Goal: Task Accomplishment & Management: Use online tool/utility

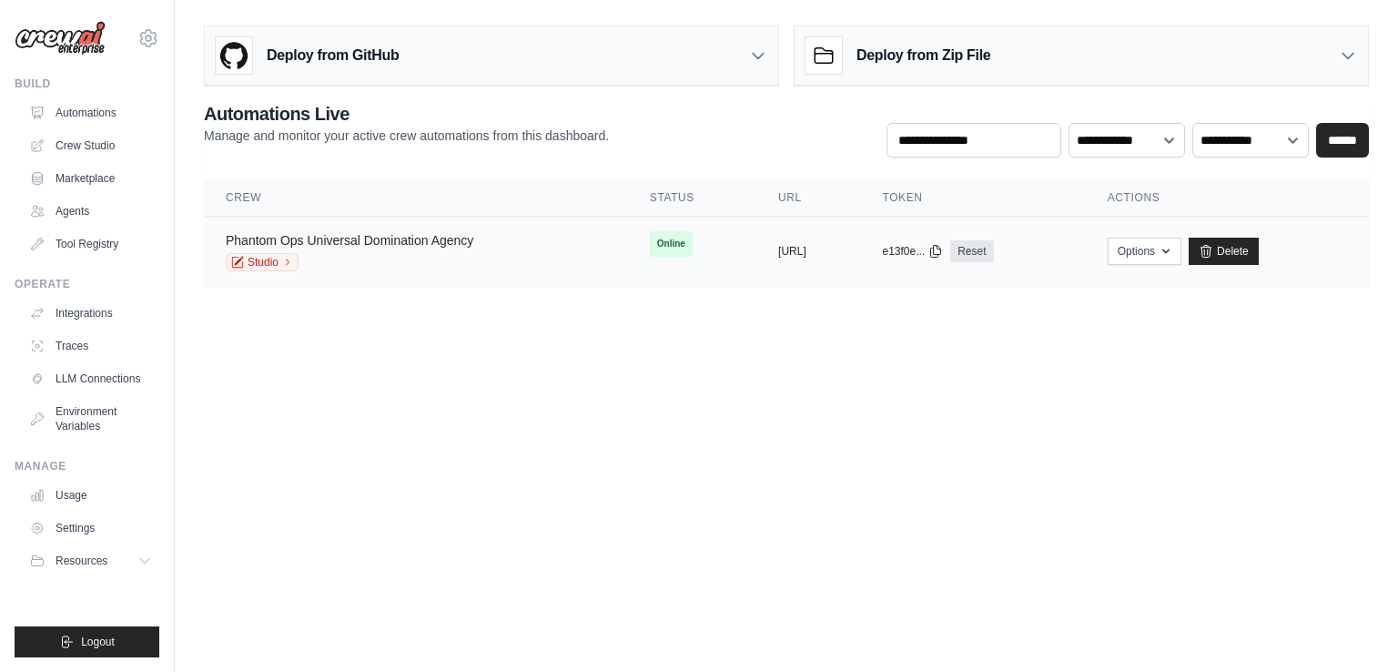
click at [373, 234] on link "Phantom Ops Universal Domination Agency" at bounding box center [350, 240] width 248 height 15
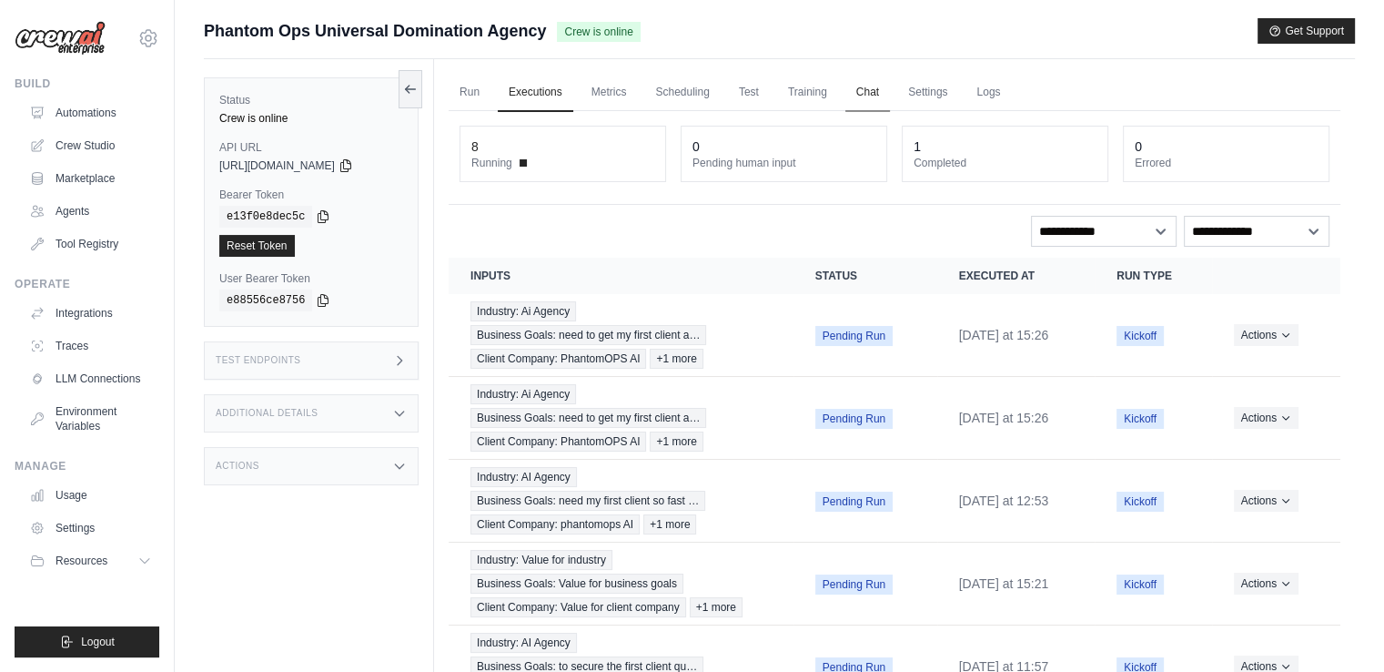
click at [865, 85] on link "Chat" at bounding box center [867, 93] width 45 height 38
click at [915, 165] on dt "Completed" at bounding box center [1005, 163] width 183 height 15
click at [754, 99] on link "Test" at bounding box center [749, 93] width 42 height 38
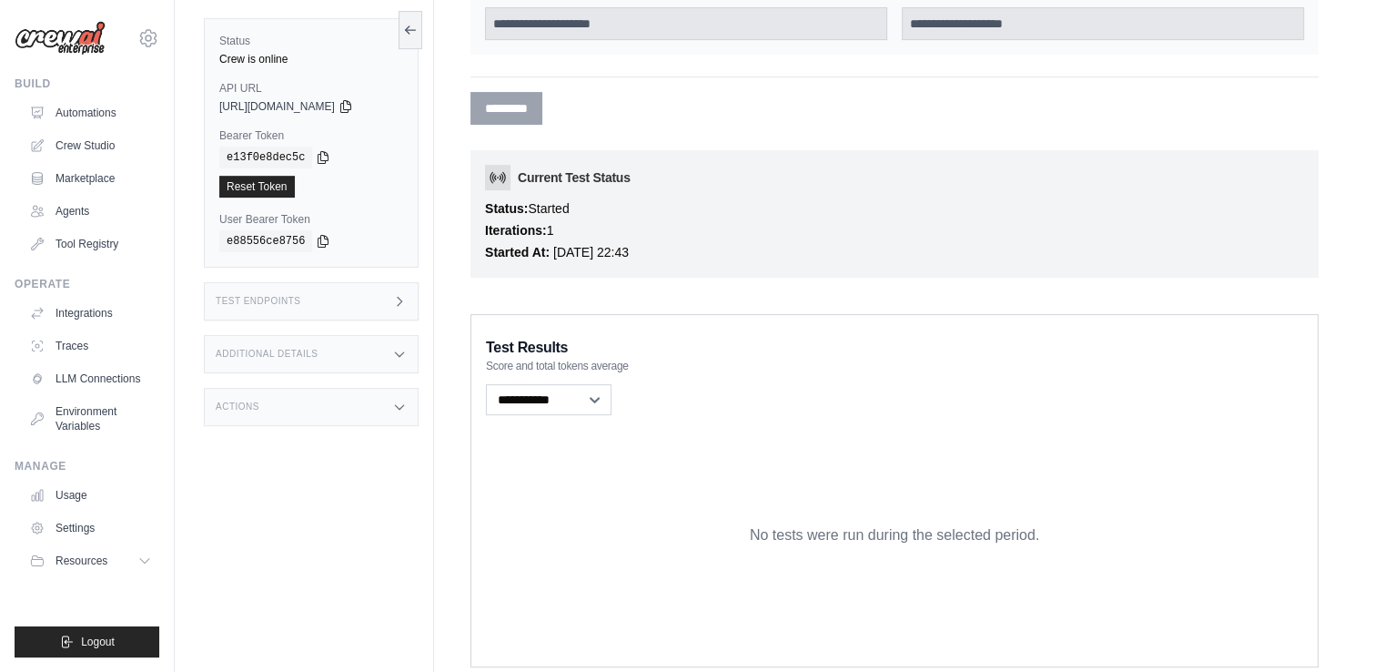
scroll to position [506, 0]
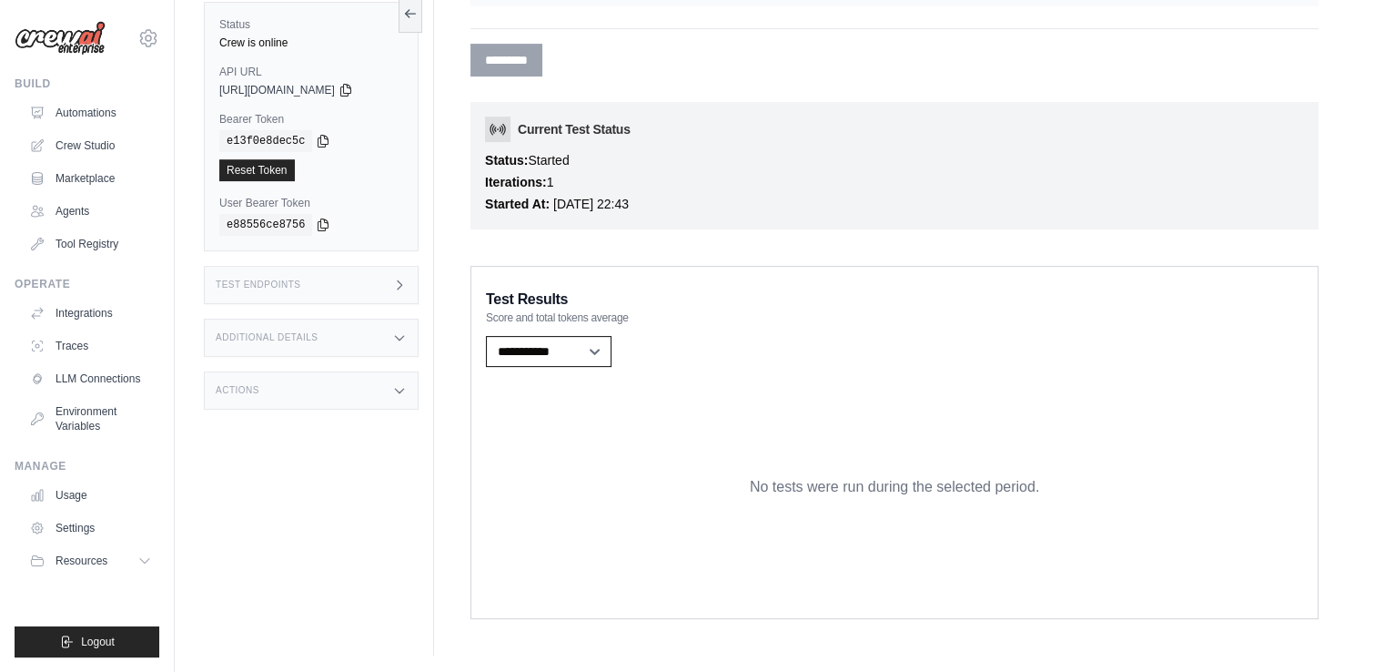
click at [561, 343] on select "**********" at bounding box center [549, 351] width 126 height 31
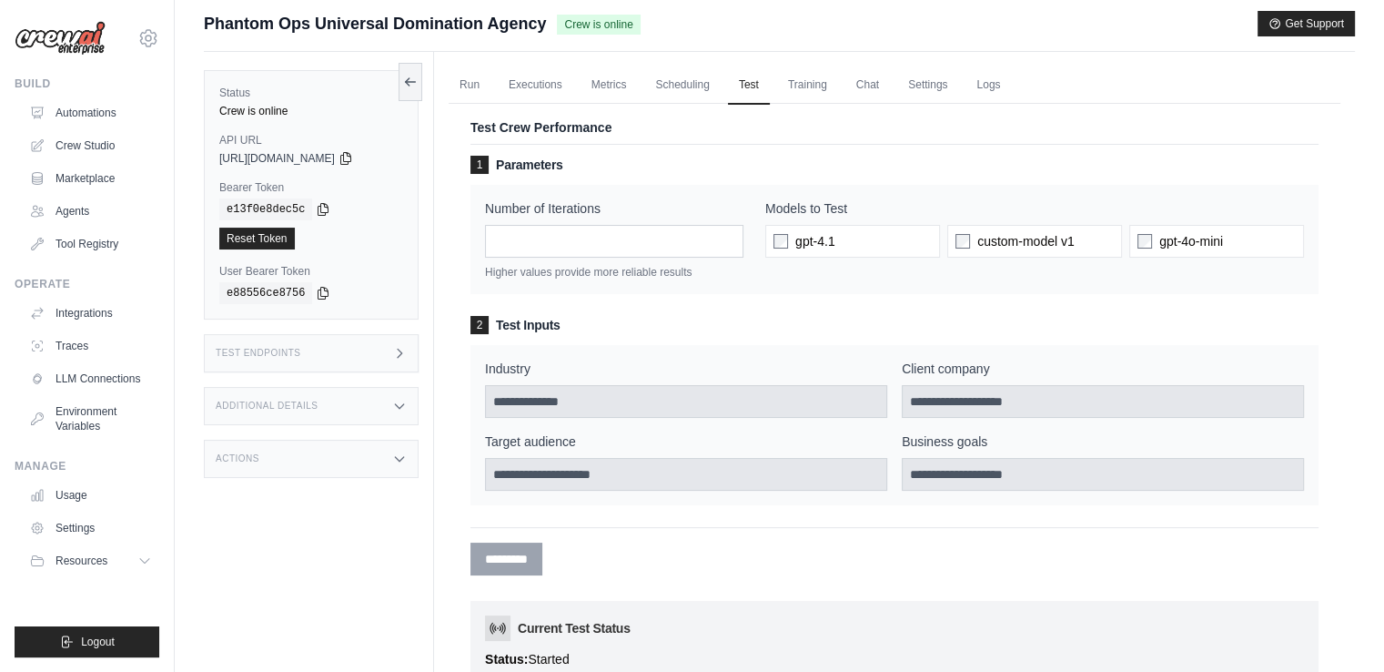
scroll to position [0, 0]
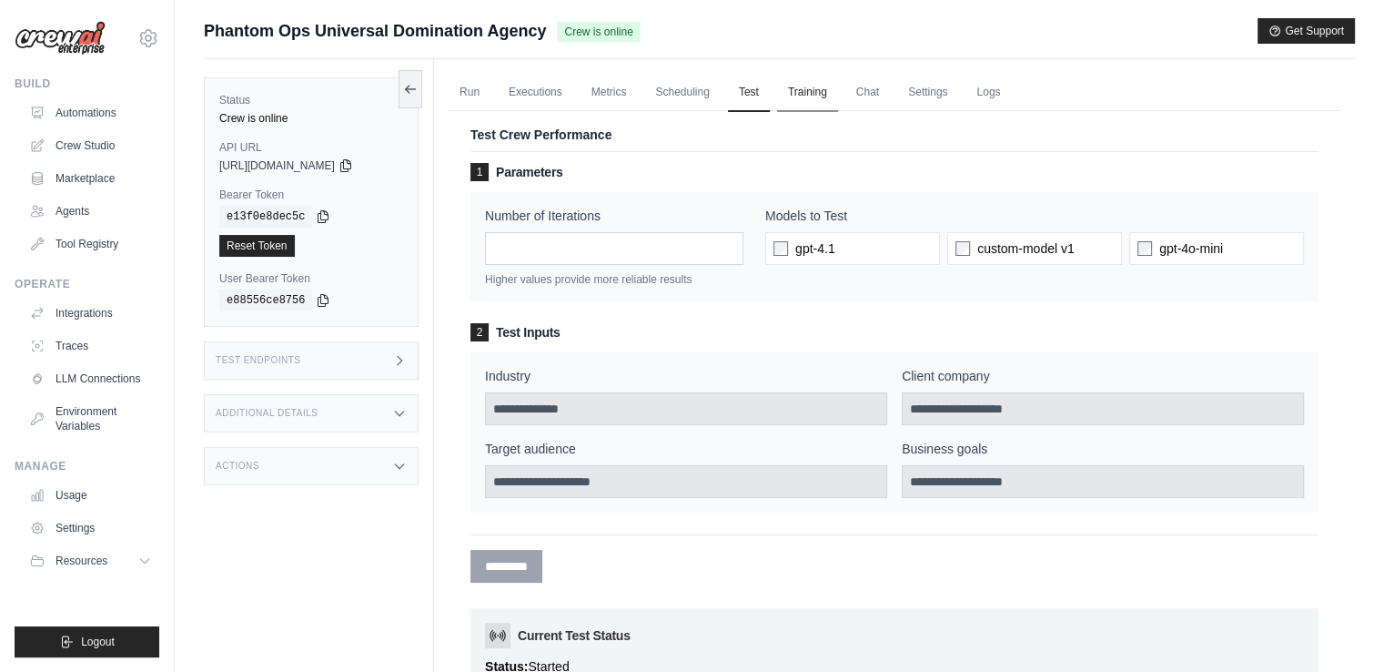
click at [782, 87] on link "Training" at bounding box center [807, 93] width 61 height 38
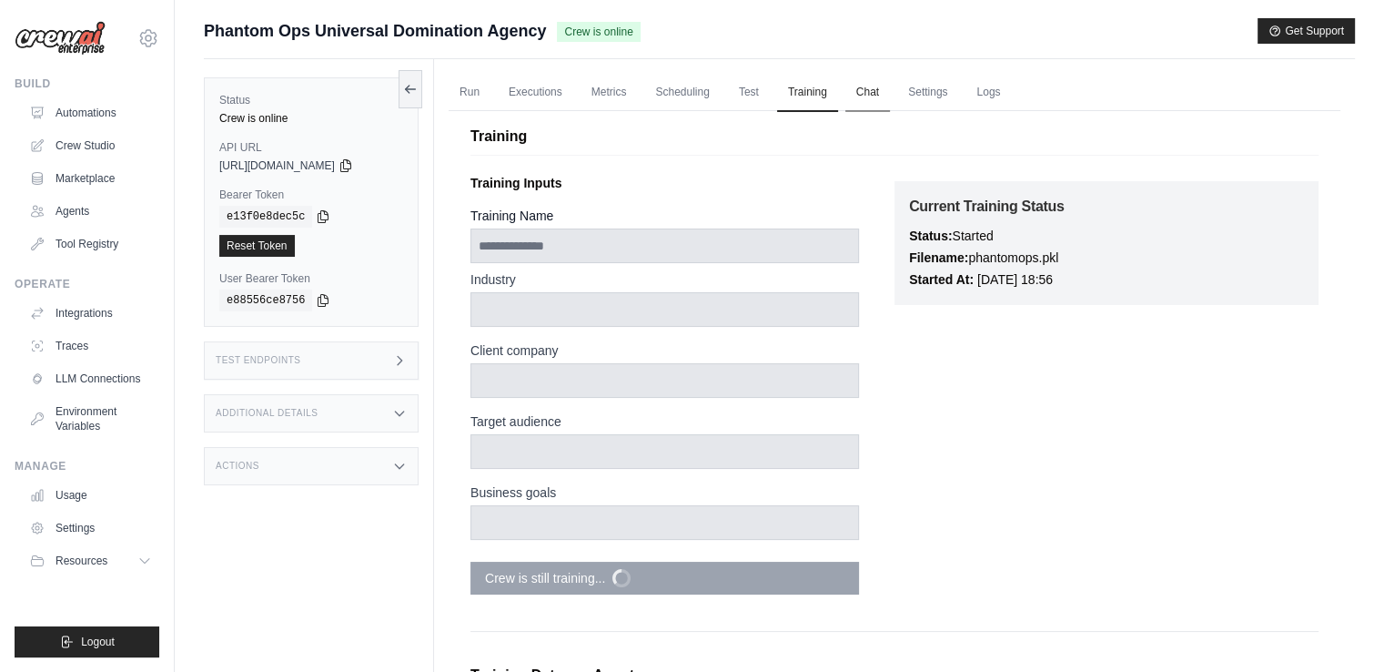
click at [884, 84] on link "Chat" at bounding box center [867, 93] width 45 height 38
click at [870, 102] on link "Chat" at bounding box center [867, 93] width 45 height 38
click at [943, 85] on link "Settings" at bounding box center [927, 93] width 61 height 38
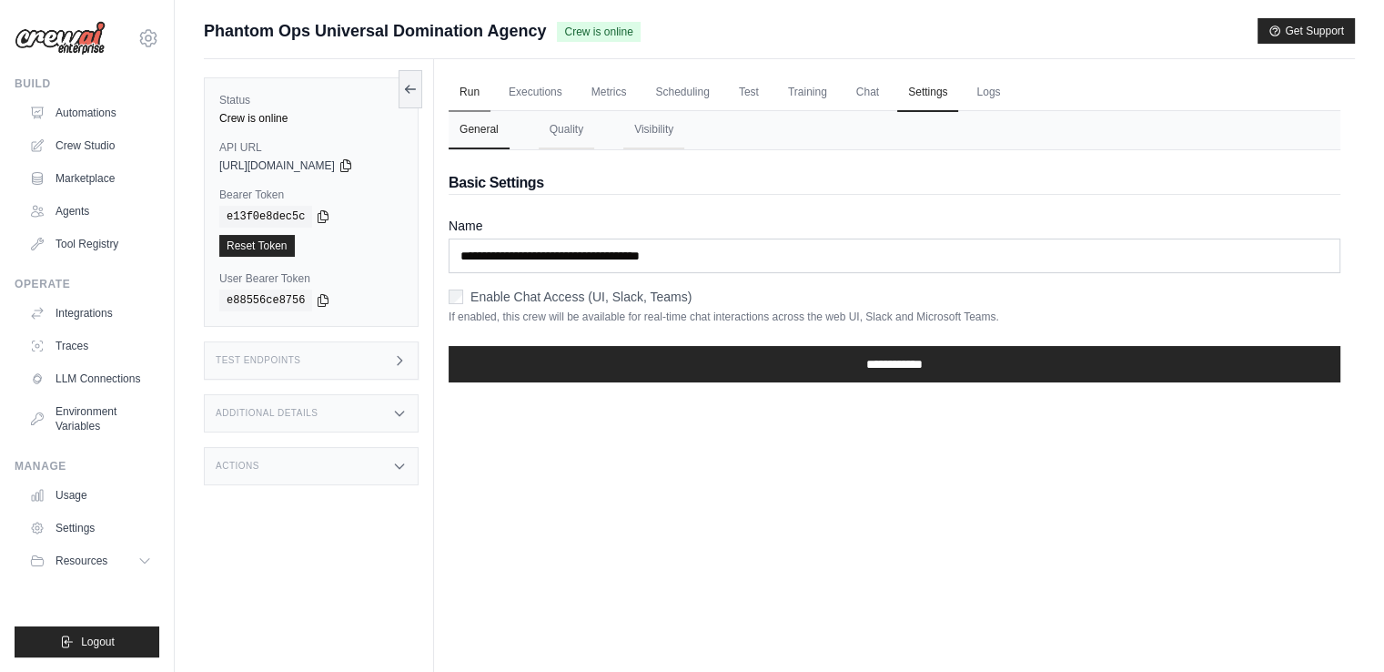
click at [466, 89] on link "Run" at bounding box center [470, 93] width 42 height 38
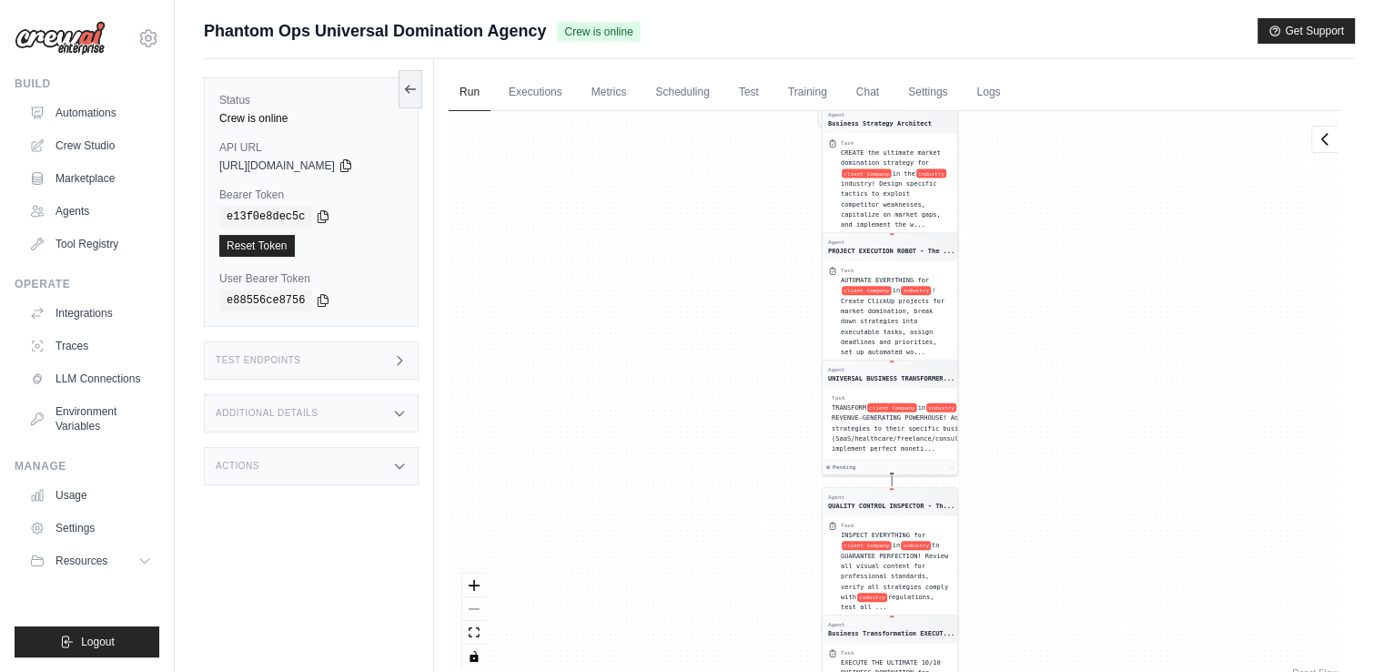
drag, startPoint x: 566, startPoint y: 268, endPoint x: 586, endPoint y: 681, distance: 412.7
click at [586, 671] on html "[EMAIL_ADDRESS][DOMAIN_NAME] Settings Build Automations Crew Studio" at bounding box center [692, 374] width 1384 height 749
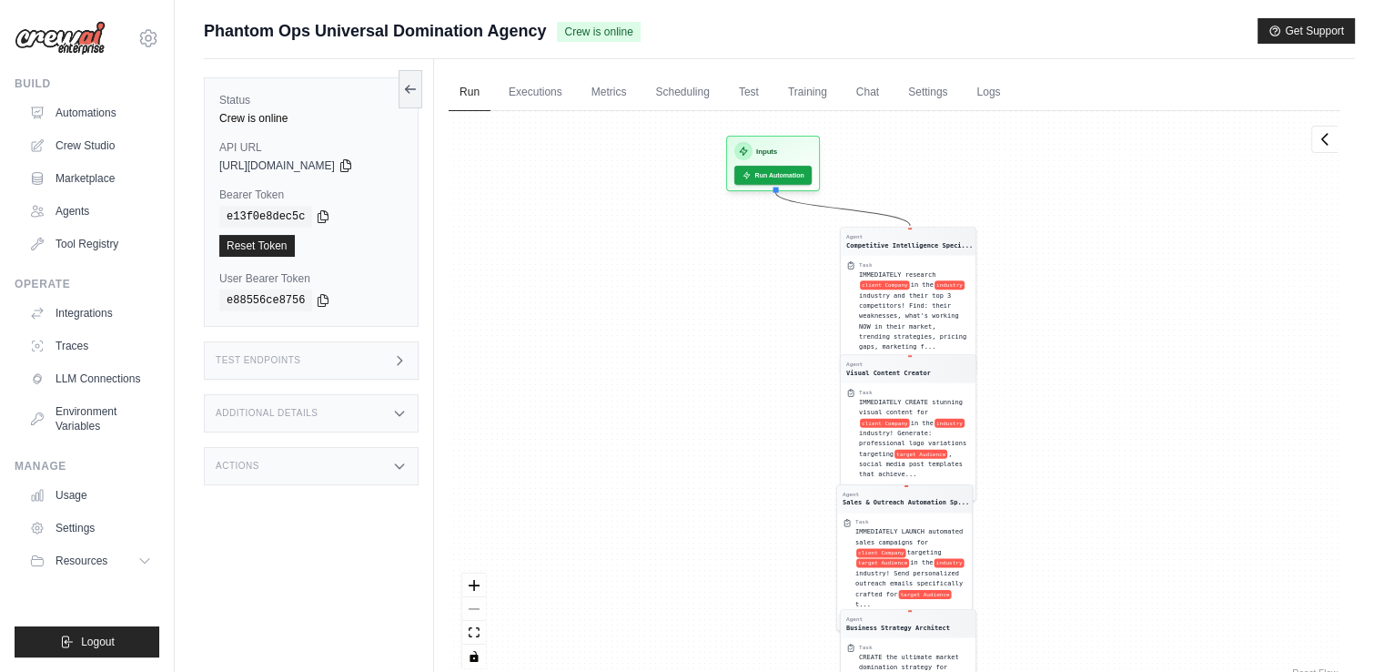
drag, startPoint x: 702, startPoint y: 331, endPoint x: 728, endPoint y: 539, distance: 209.1
click at [728, 539] on div "Agent Competitive Intelligence Speci... Task IMMEDIATELY research client Compan…" at bounding box center [895, 396] width 892 height 571
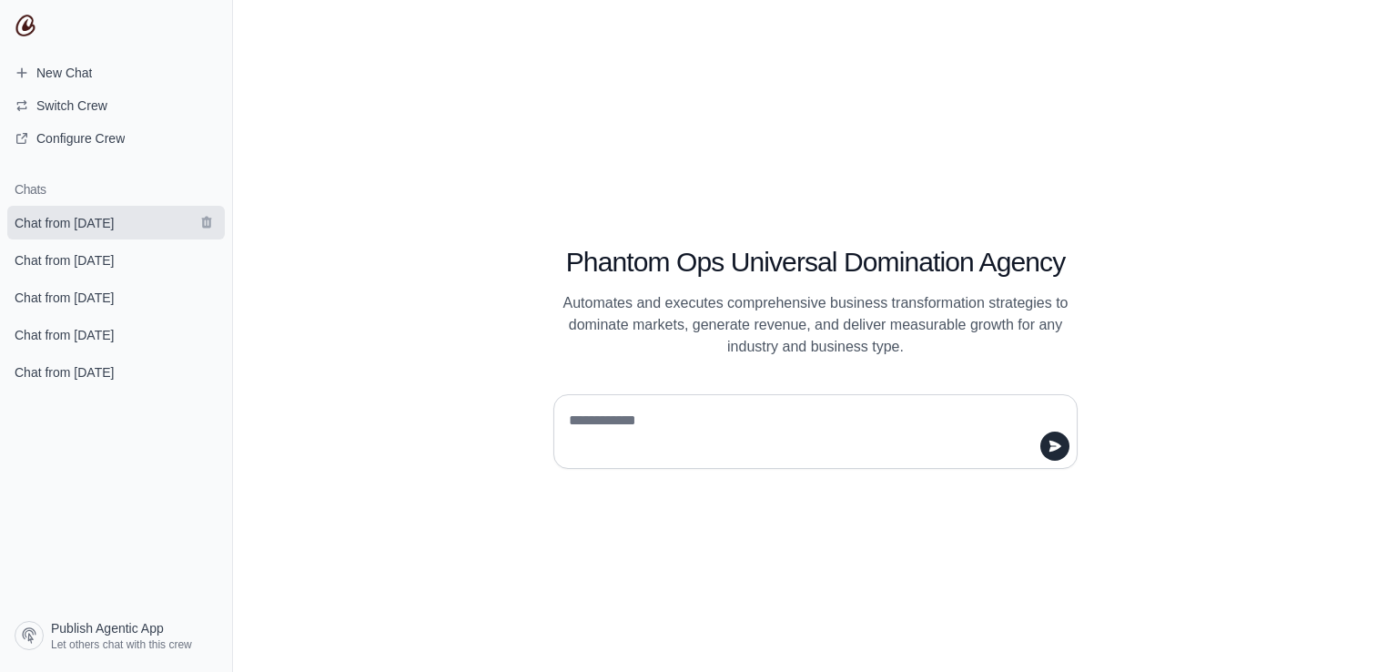
click at [79, 217] on span "Chat from [DATE]" at bounding box center [64, 223] width 99 height 18
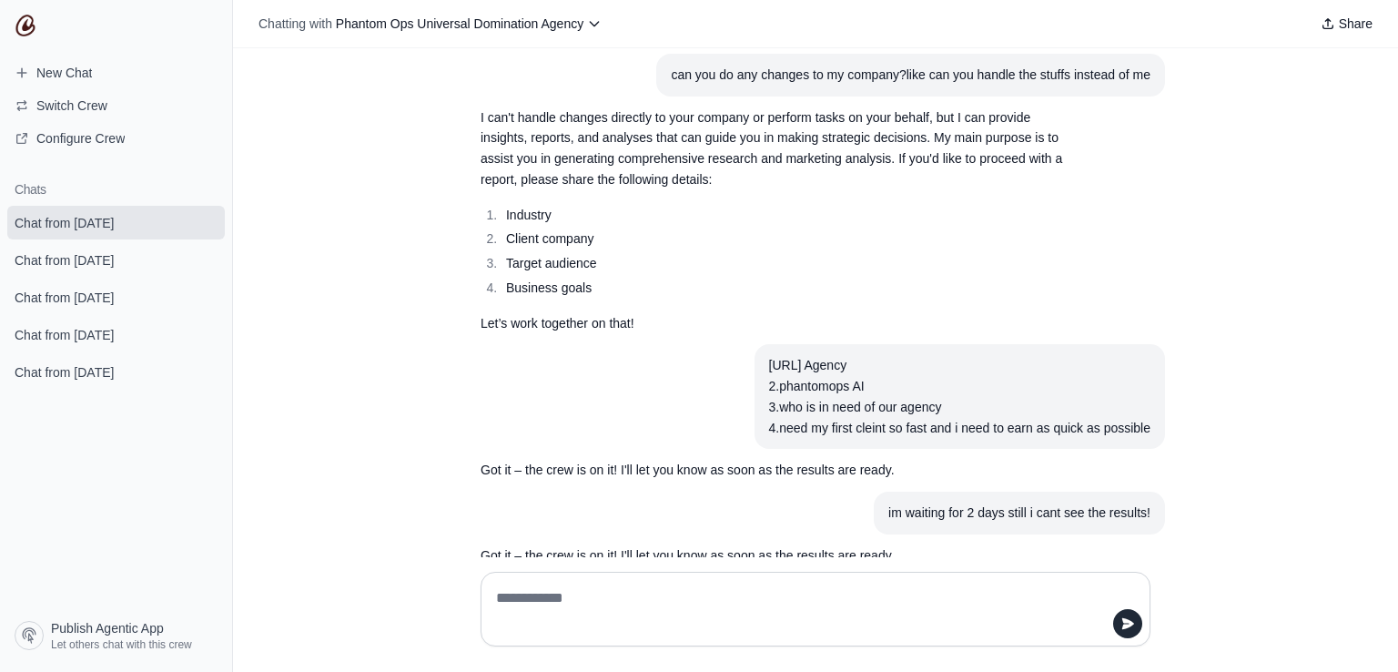
scroll to position [802, 0]
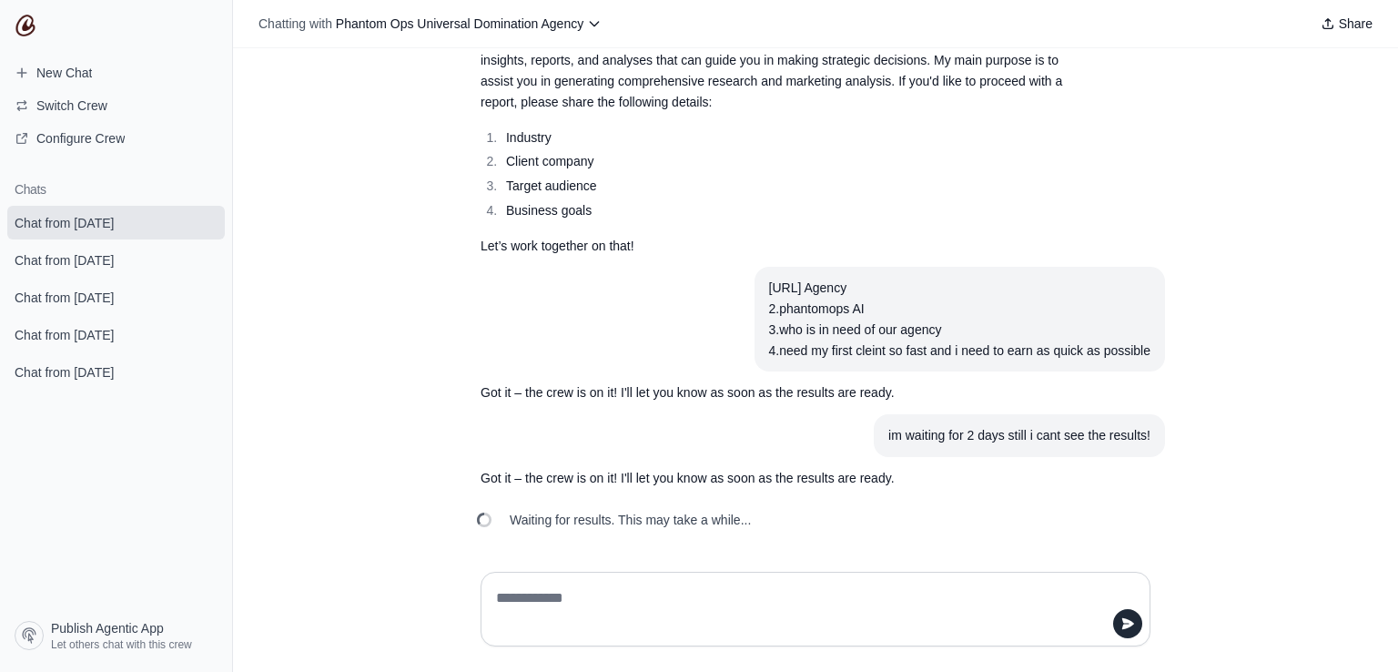
click at [422, 263] on div "hey Hey! I'm here to help you with empowering your company to dominate the indu…" at bounding box center [815, 302] width 1165 height 509
